Goal: Transaction & Acquisition: Purchase product/service

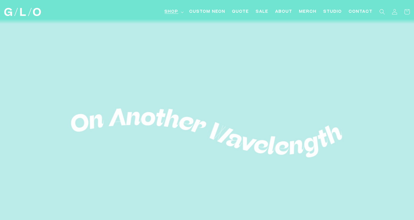
click at [180, 13] on summary "Shop" at bounding box center [173, 12] width 25 height 13
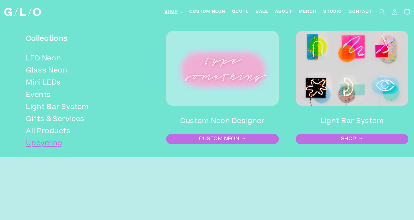
click at [64, 143] on link "Upcycling" at bounding box center [80, 144] width 108 height 12
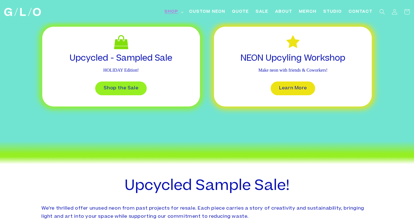
scroll to position [250, 0]
click at [298, 88] on link "Learn More" at bounding box center [292, 88] width 44 height 14
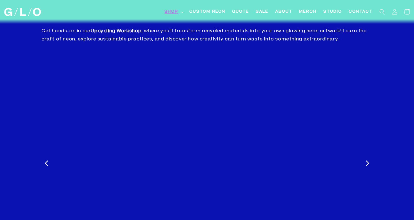
scroll to position [349, 0]
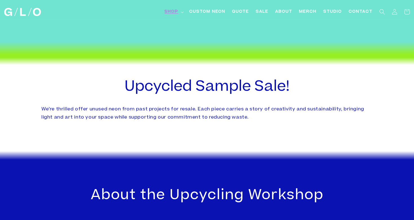
scroll to position [250, 0]
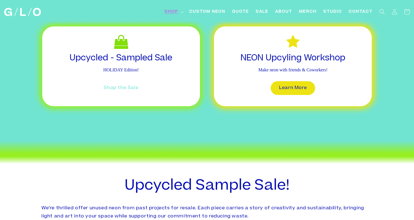
click at [116, 88] on link "Shop the Sale" at bounding box center [120, 88] width 51 height 14
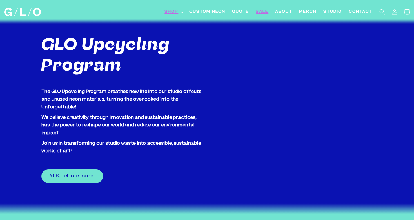
click at [260, 12] on span "SALE" at bounding box center [262, 12] width 13 height 6
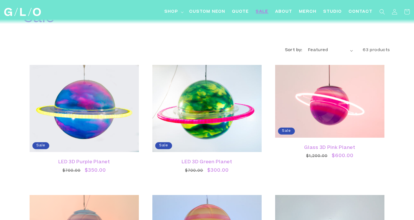
scroll to position [26, 0]
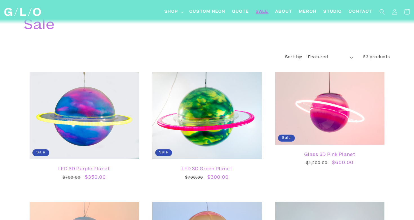
click at [318, 57] on select "Featured Best selling Alphabetically, A-Z Alphabetically, Z-A Price, low to hig…" at bounding box center [330, 58] width 45 height 6
select select "price-ascending"
click at [308, 55] on select "Featured Best selling Alphabetically, A-Z Alphabetically, Z-A Price, low to hig…" at bounding box center [330, 58] width 45 height 6
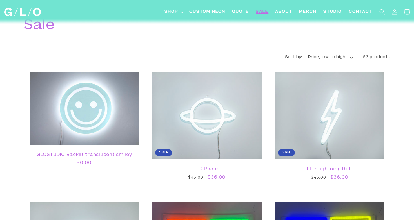
click at [111, 153] on link "GLOSTUDIO Backlit translucent smiley" at bounding box center [84, 155] width 98 height 5
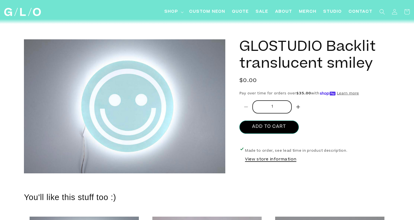
click at [255, 160] on button "View store information" at bounding box center [270, 160] width 51 height 6
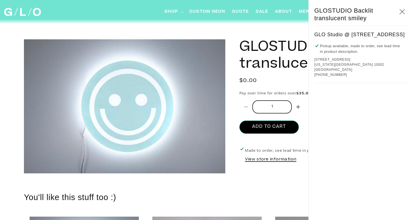
click at [255, 160] on button "View store information" at bounding box center [270, 160] width 51 height 6
click at [261, 60] on h1 "GLOSTUDIO Backlit translucent smiley" at bounding box center [314, 56] width 151 height 34
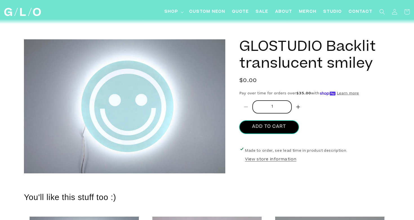
click at [274, 127] on button "Add to cart" at bounding box center [268, 127] width 59 height 13
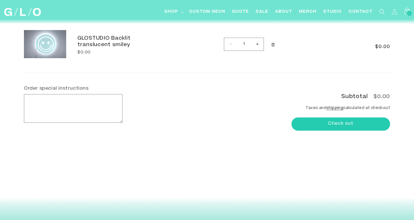
scroll to position [41, 0]
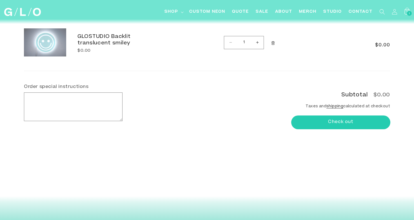
click at [321, 126] on button "Check out" at bounding box center [340, 122] width 98 height 13
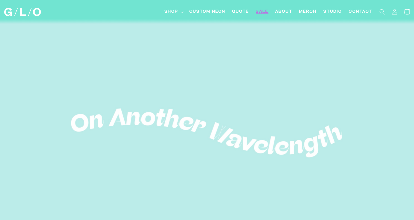
click at [265, 9] on span "SALE" at bounding box center [262, 12] width 13 height 6
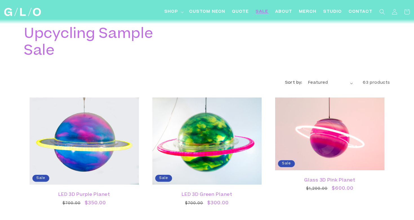
click at [320, 84] on select "Featured Best selling Alphabetically, A-Z Alphabetically, Z-A Price, low to hig…" at bounding box center [330, 83] width 45 height 6
select select "price-ascending"
click at [308, 80] on select "Featured Best selling Alphabetically, A-Z Alphabetically, Z-A Price, low to hig…" at bounding box center [330, 83] width 45 height 6
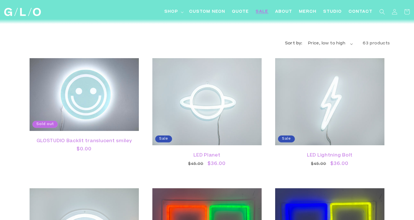
scroll to position [40, 0]
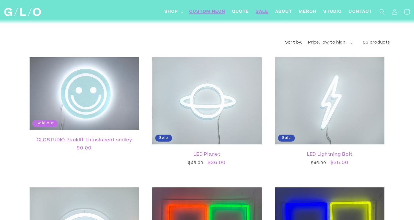
click at [214, 13] on span "Custom Neon" at bounding box center [207, 12] width 36 height 6
